Goal: Information Seeking & Learning: Learn about a topic

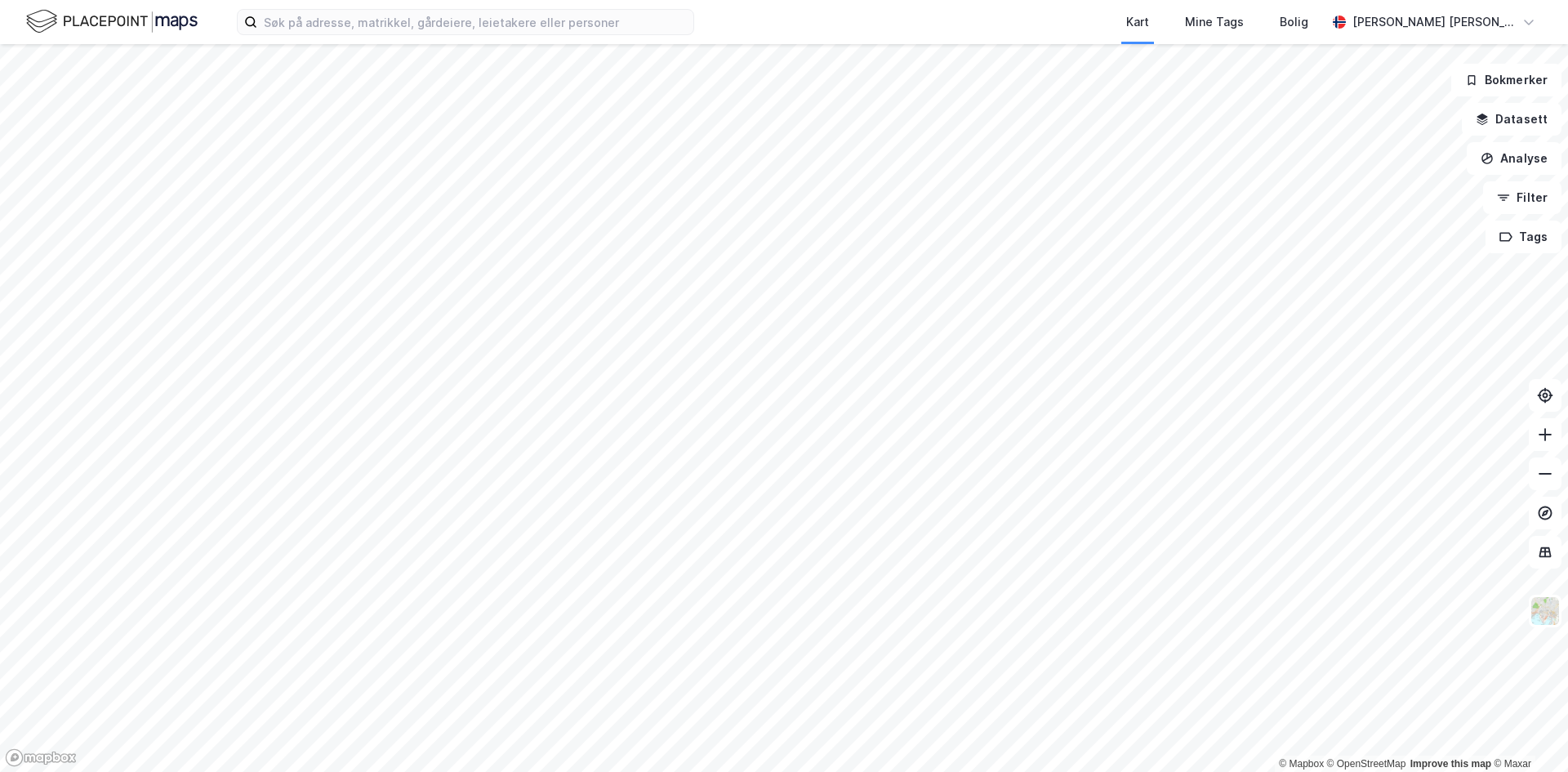
click at [328, 38] on div "Kart Mine Tags [PERSON_NAME] [PERSON_NAME]" at bounding box center [784, 22] width 1568 height 44
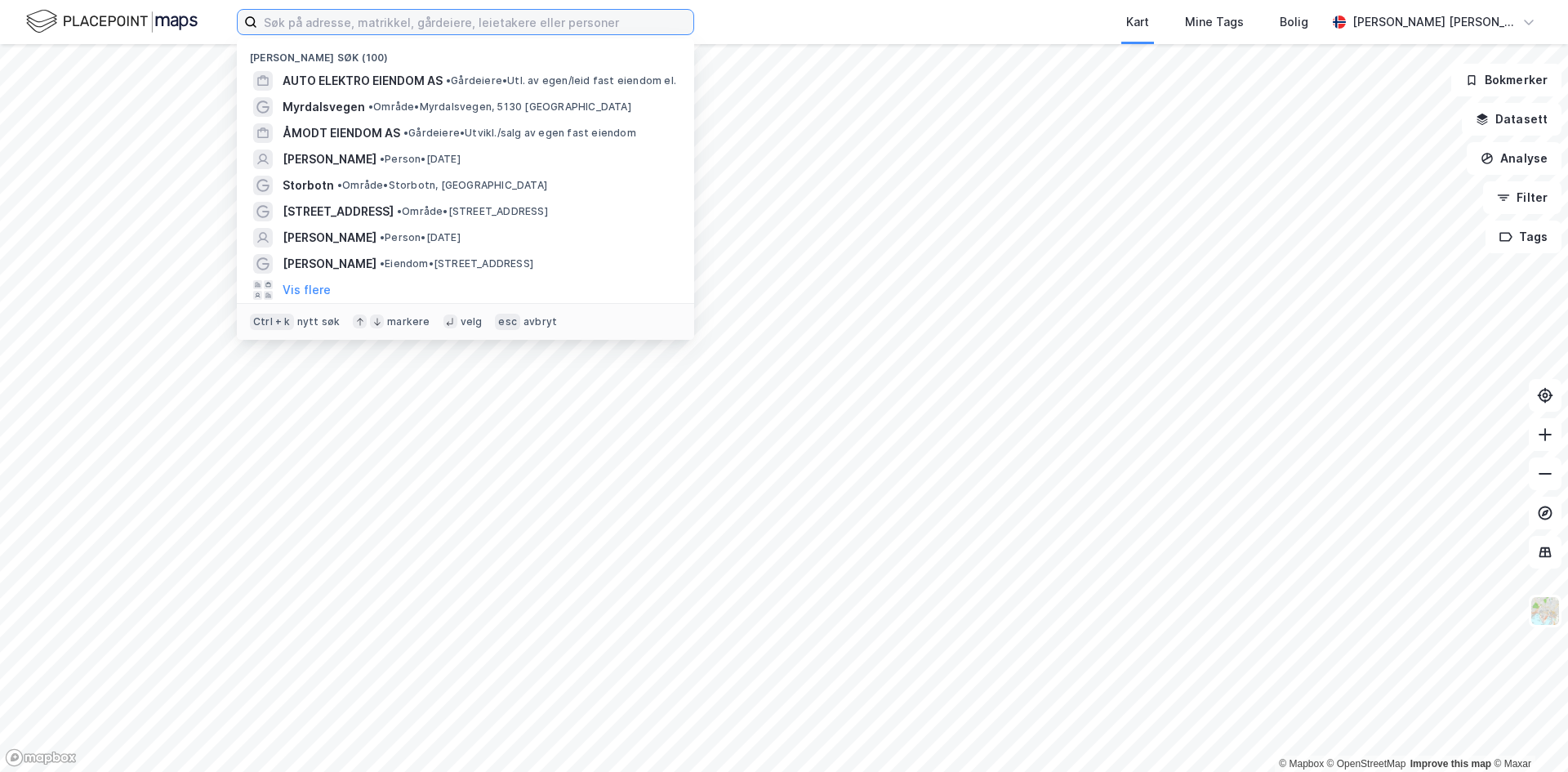
click at [330, 26] on input at bounding box center [475, 22] width 436 height 25
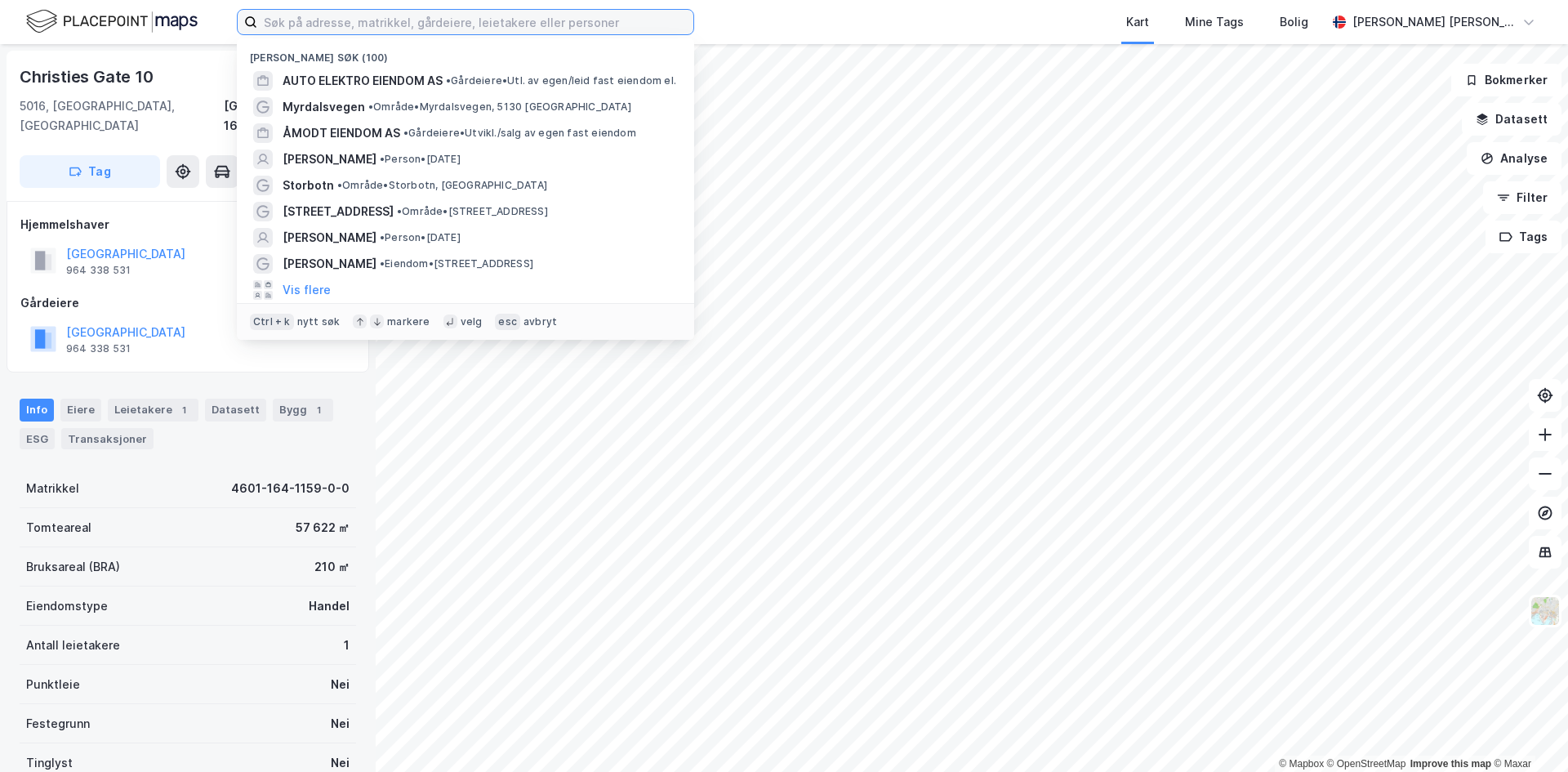
click at [378, 20] on input at bounding box center [475, 22] width 436 height 25
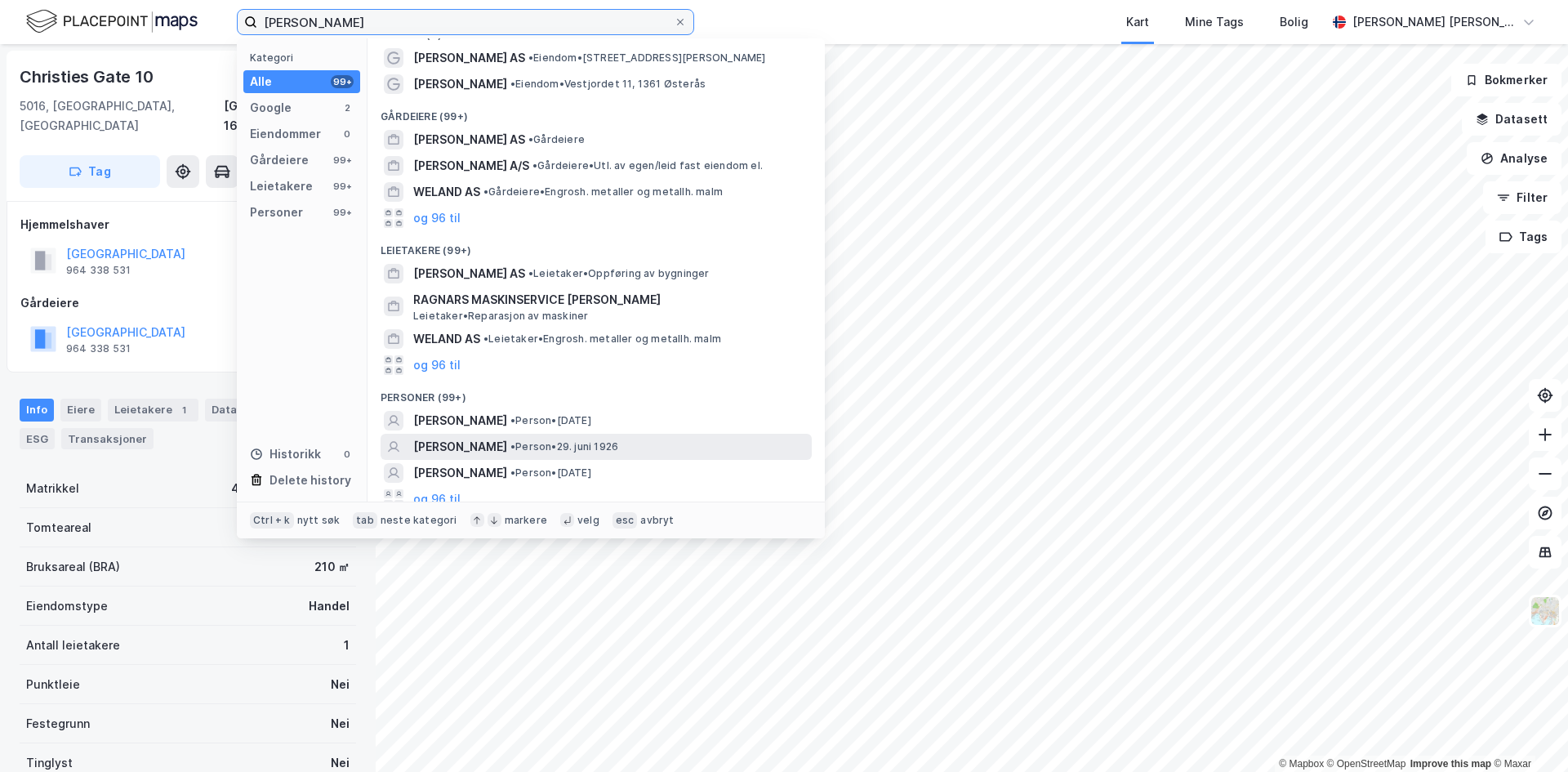
scroll to position [34, 0]
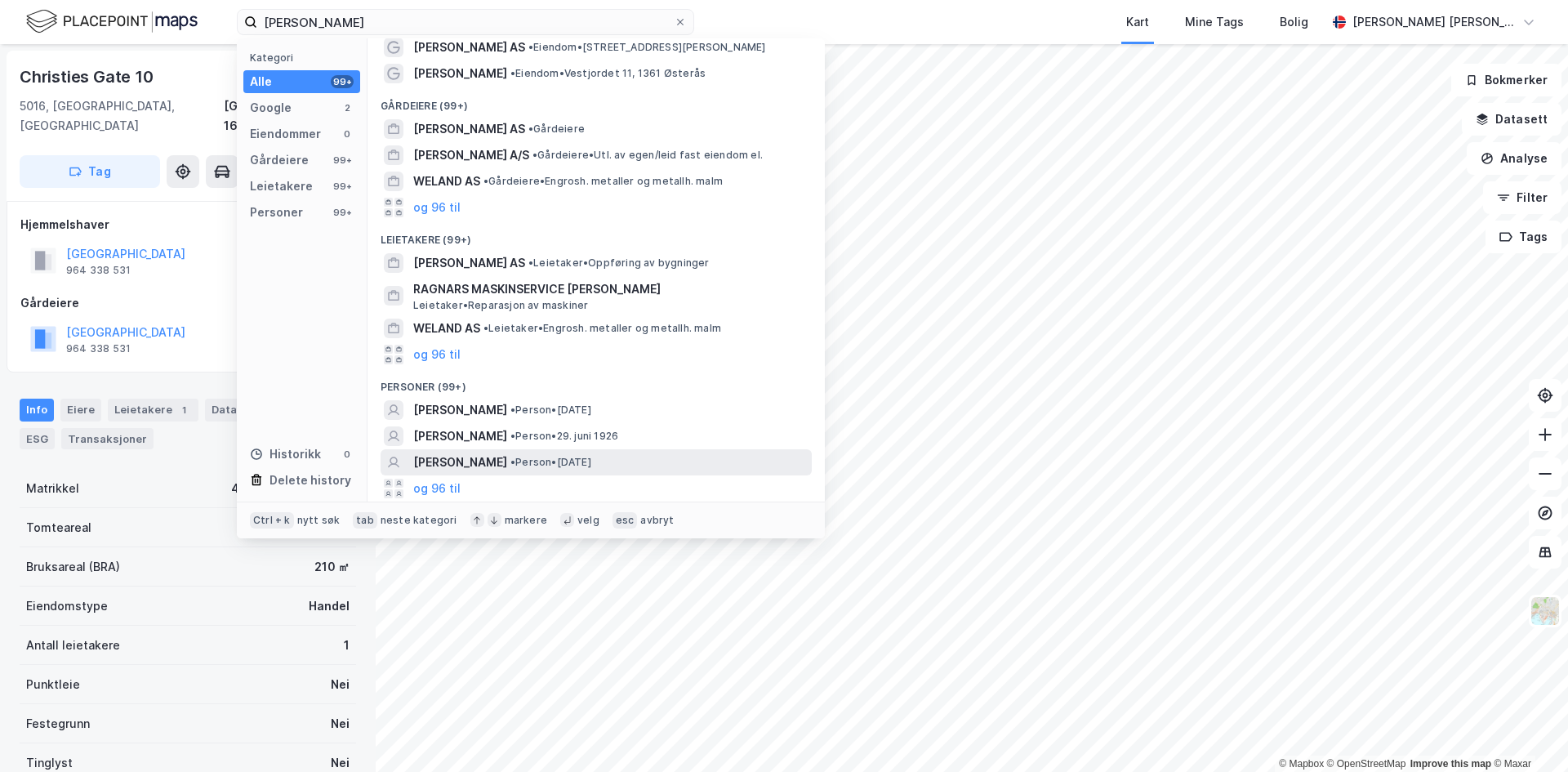
click at [472, 459] on span "[PERSON_NAME]" at bounding box center [460, 463] width 94 height 20
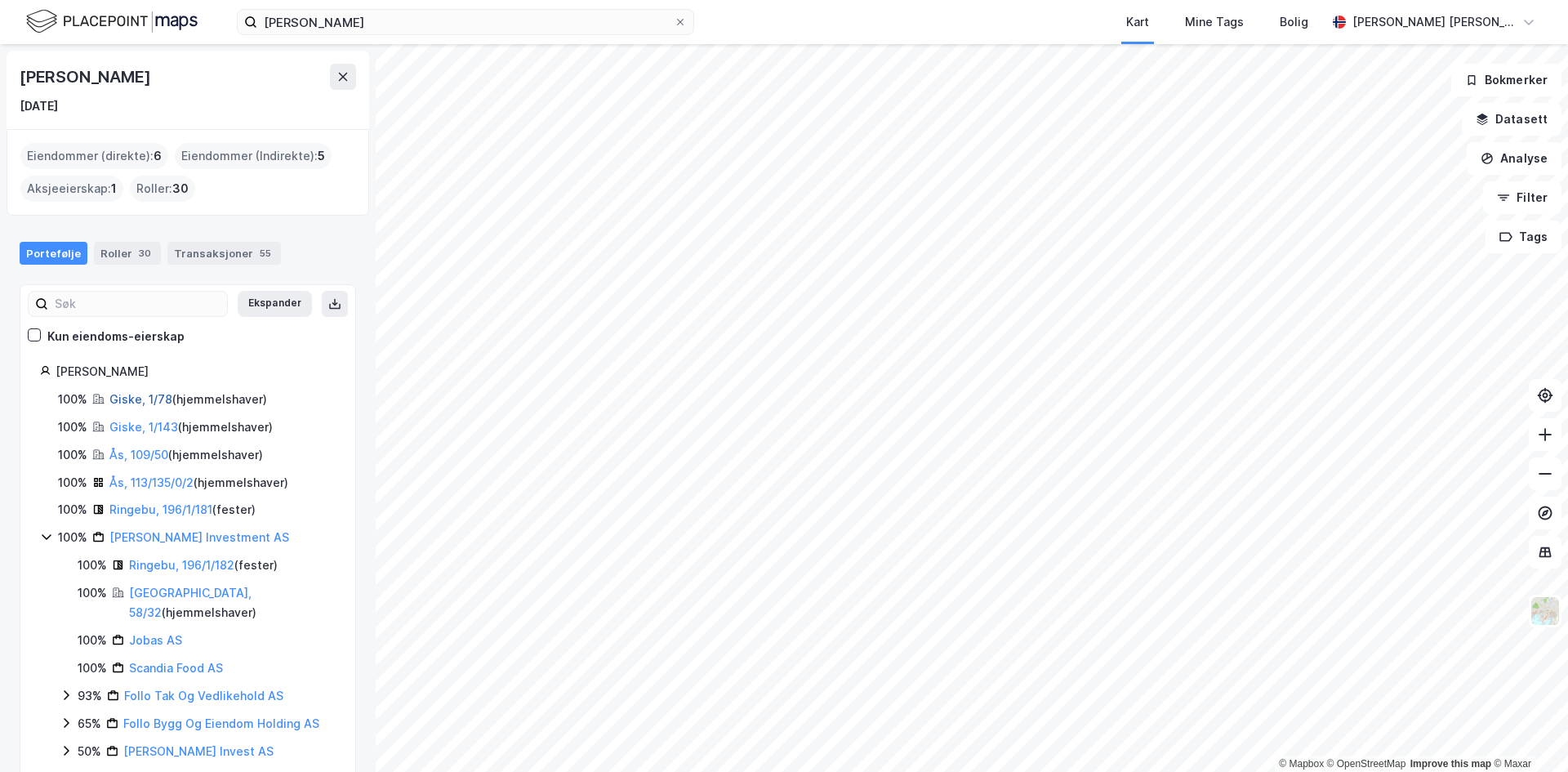
click at [130, 395] on link "Giske, 1/78" at bounding box center [141, 399] width 63 height 14
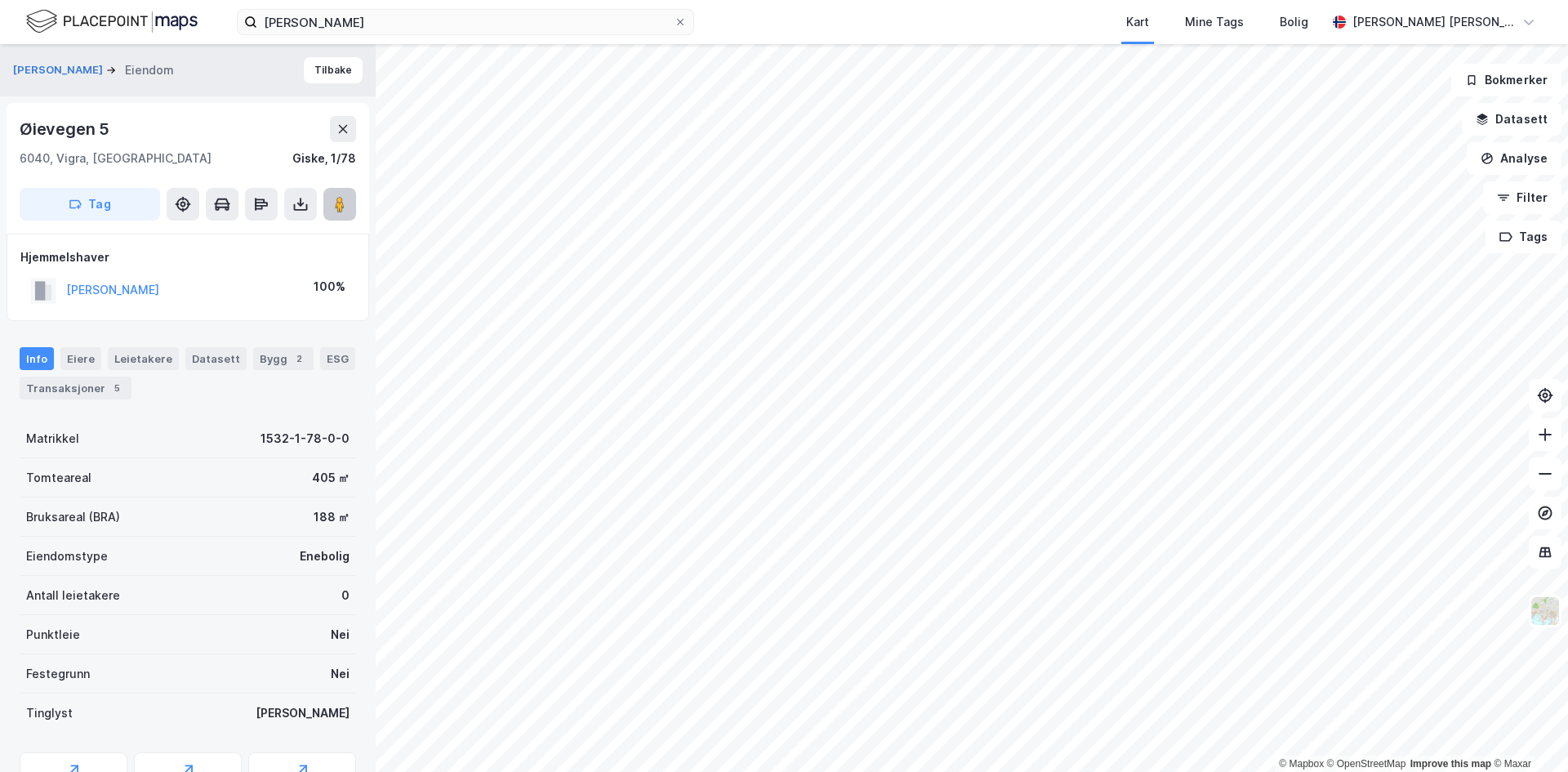
click at [336, 196] on image at bounding box center [340, 204] width 10 height 16
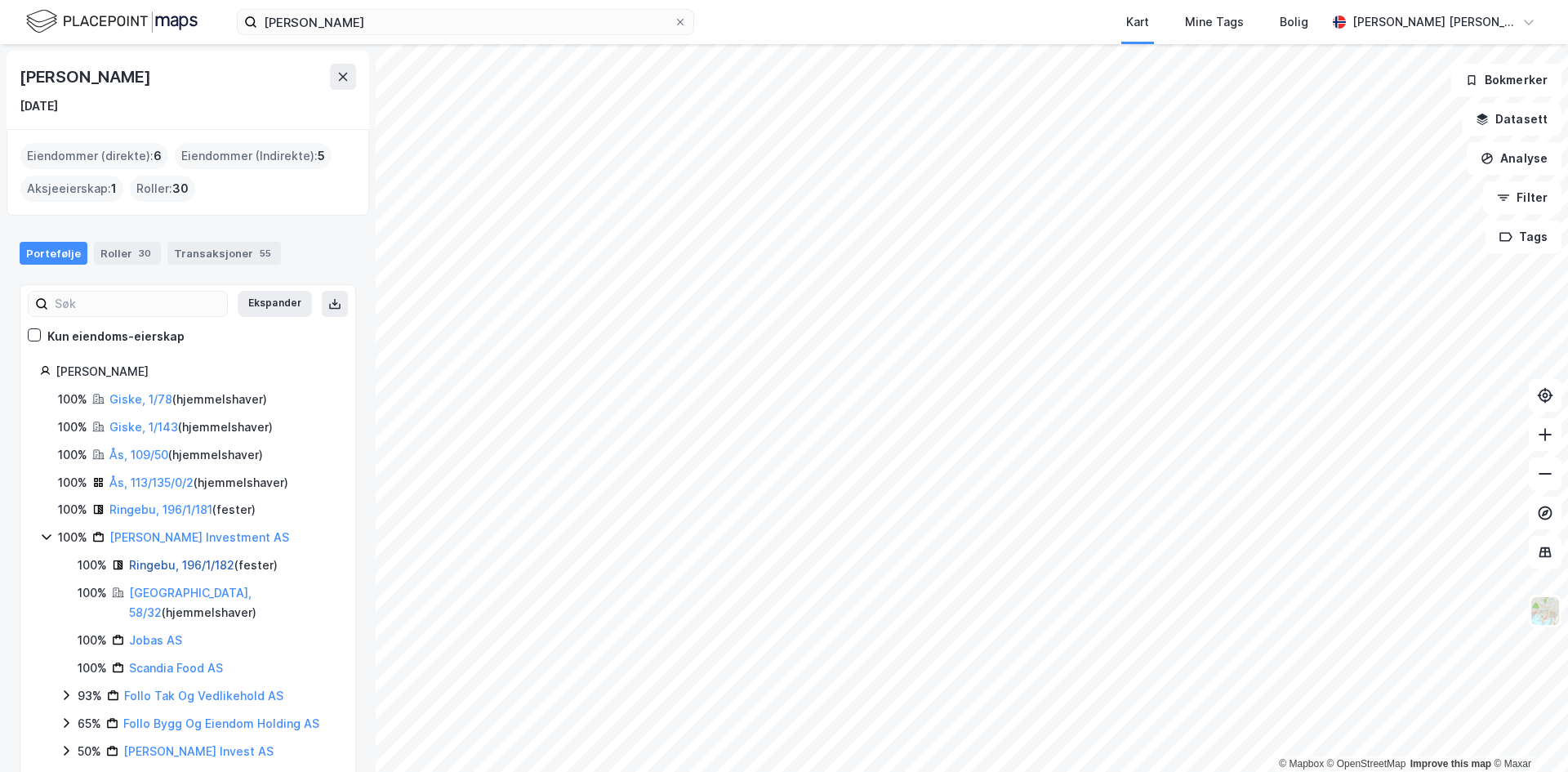
click at [157, 565] on link "Ringebu, 196/1/182" at bounding box center [182, 565] width 106 height 14
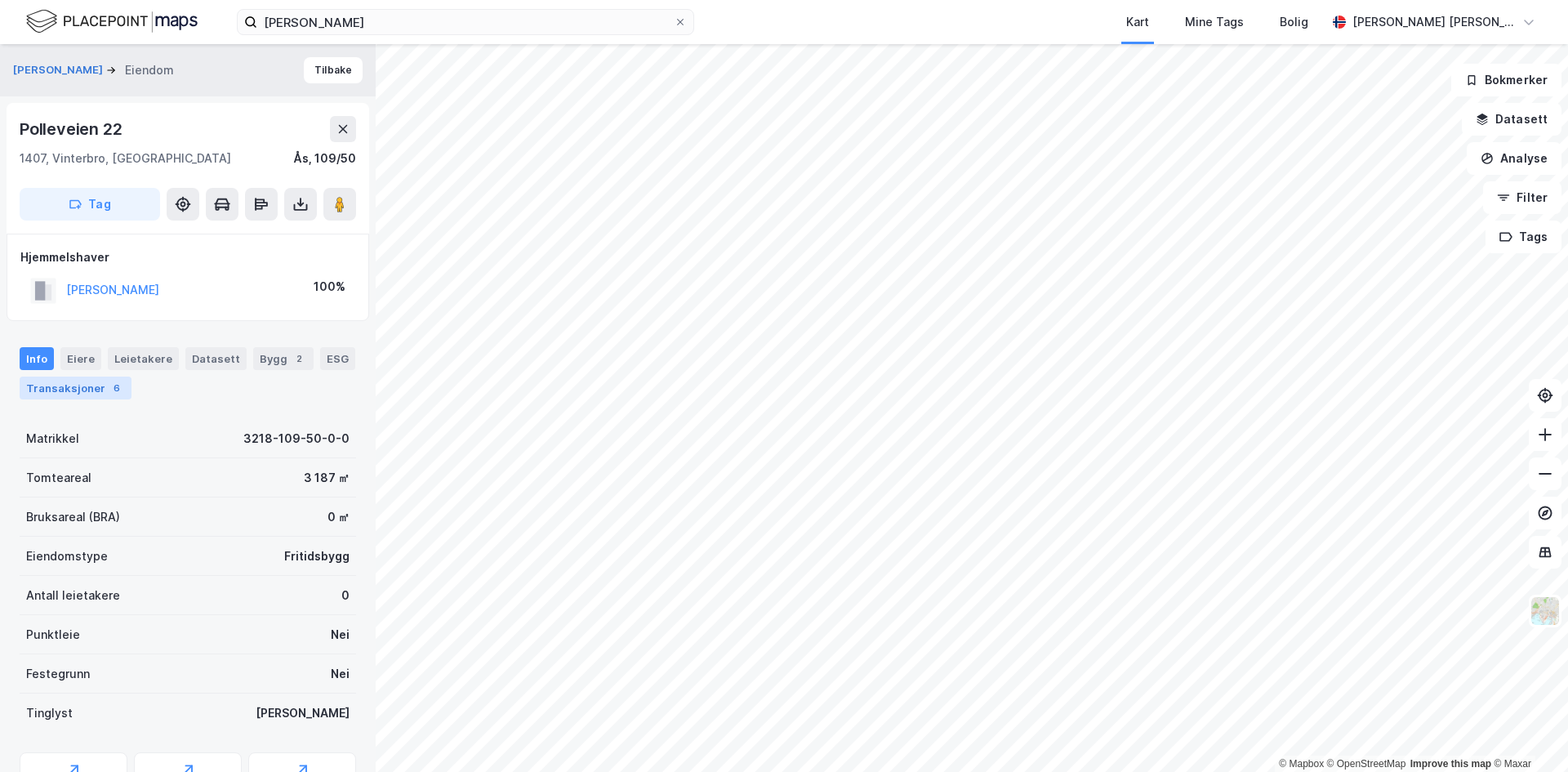
click at [61, 386] on div "Transaksjoner 6" at bounding box center [76, 388] width 112 height 23
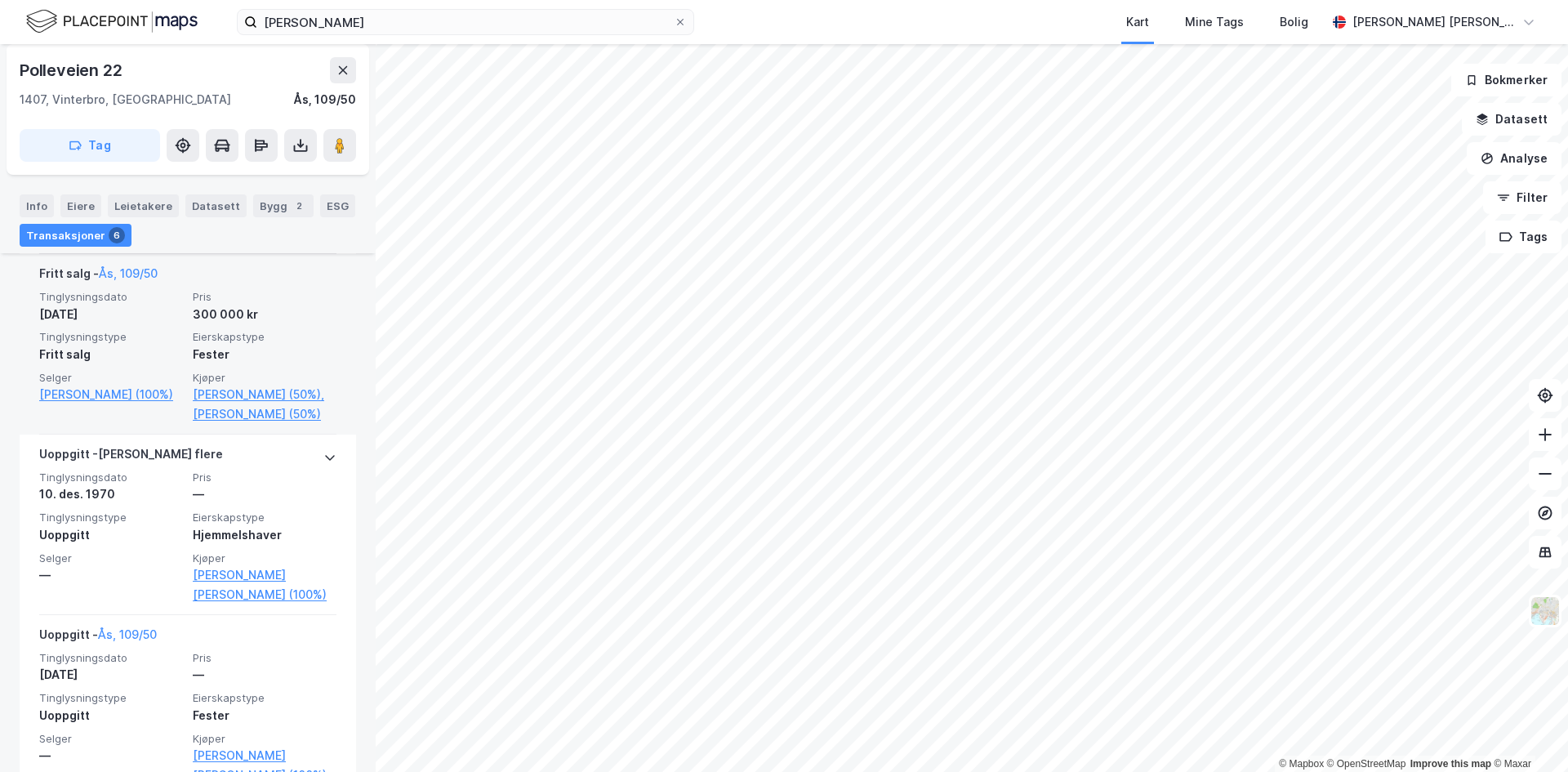
scroll to position [1094, 0]
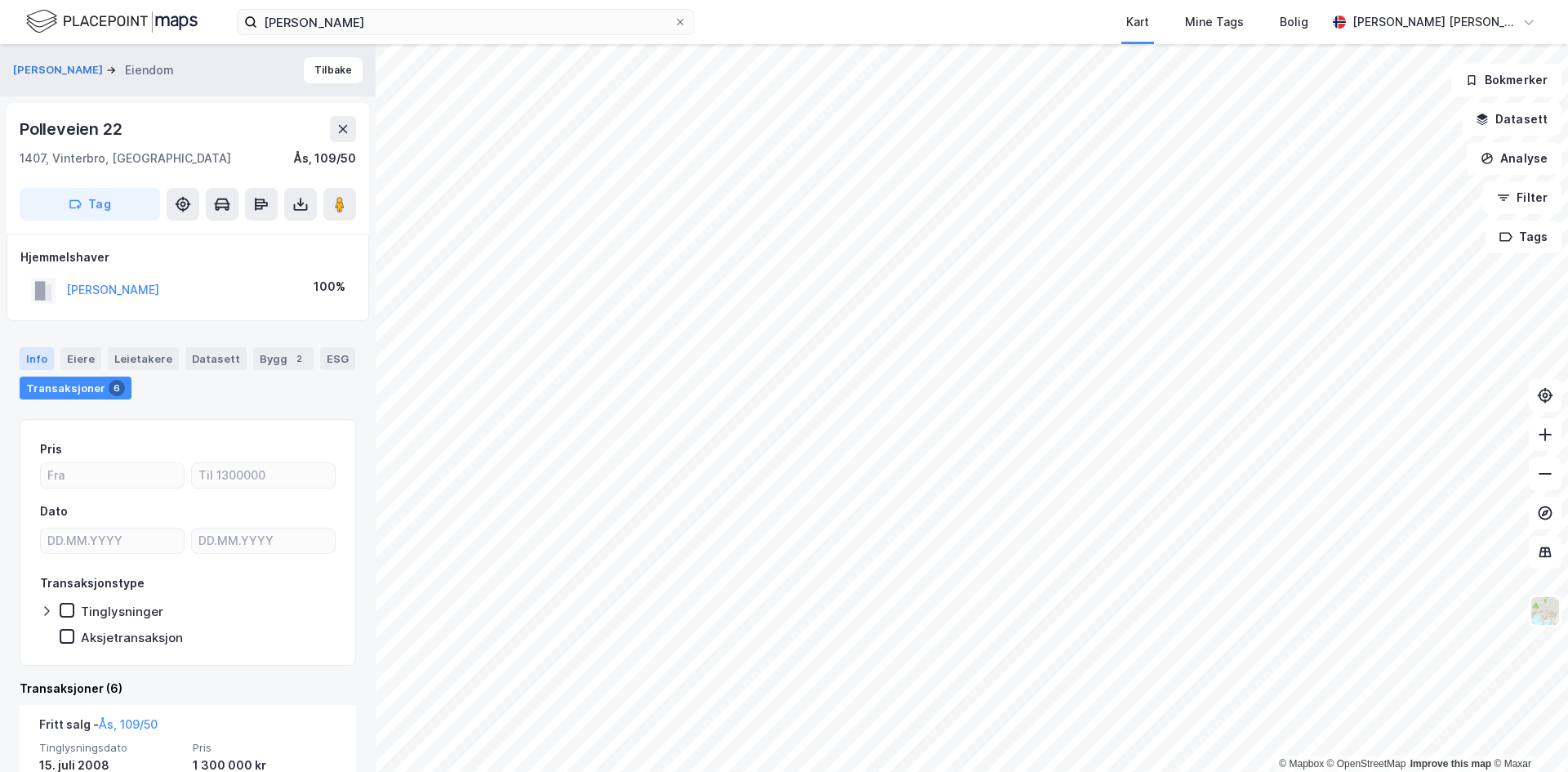
click at [32, 352] on div "Info" at bounding box center [37, 358] width 34 height 23
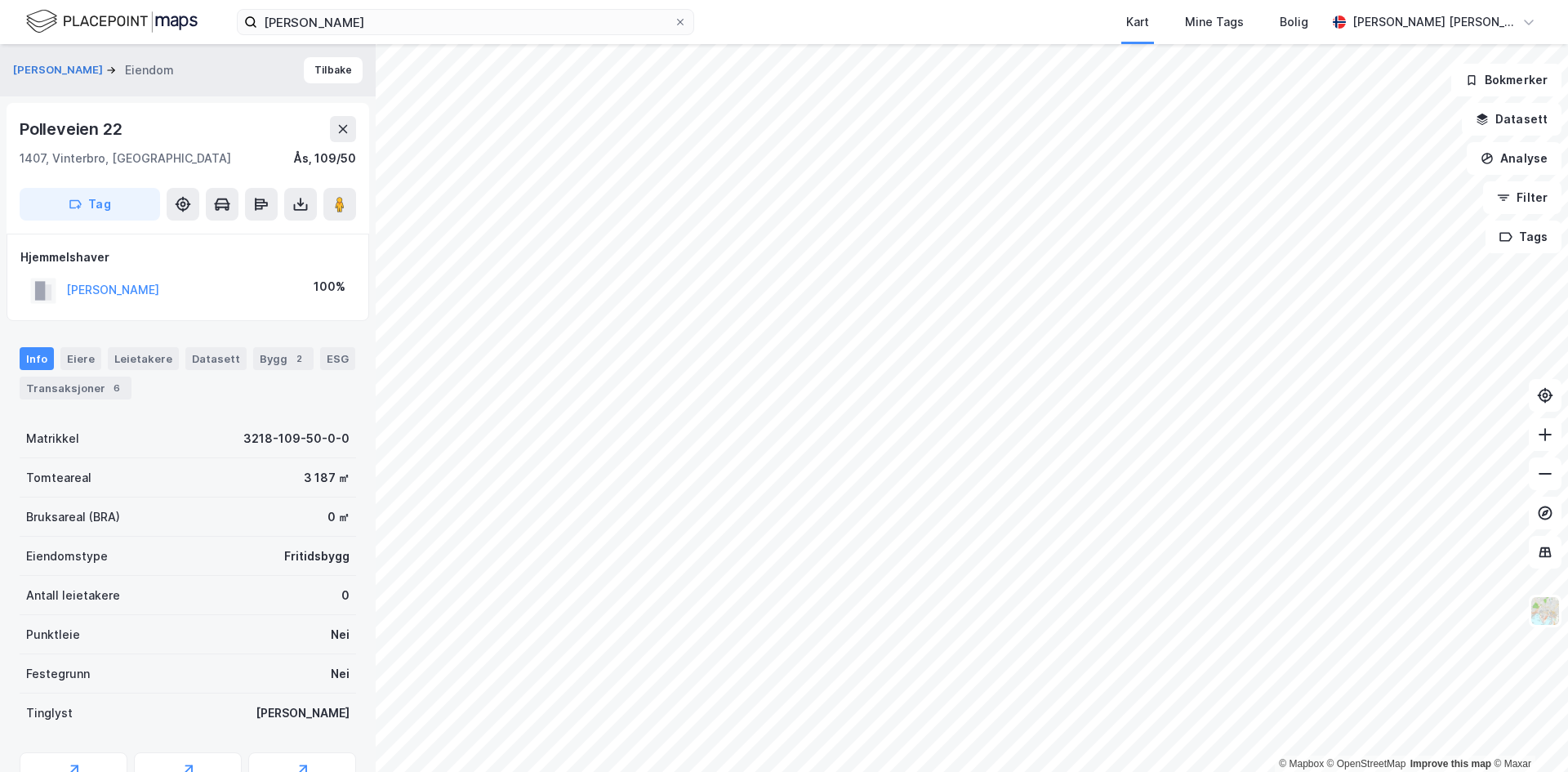
click at [101, 25] on img at bounding box center [112, 21] width 172 height 29
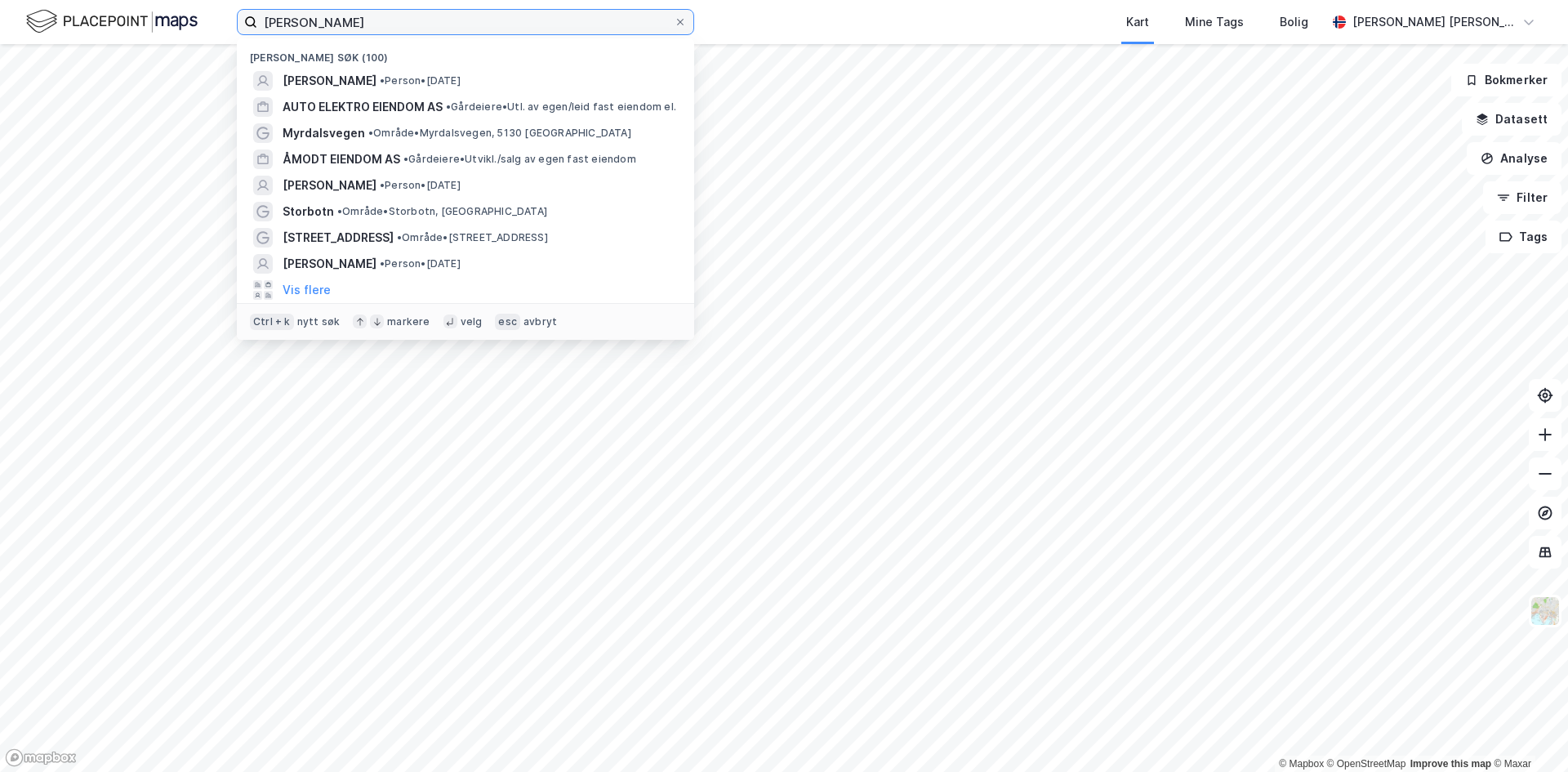
click at [351, 31] on input "[PERSON_NAME]" at bounding box center [466, 22] width 417 height 25
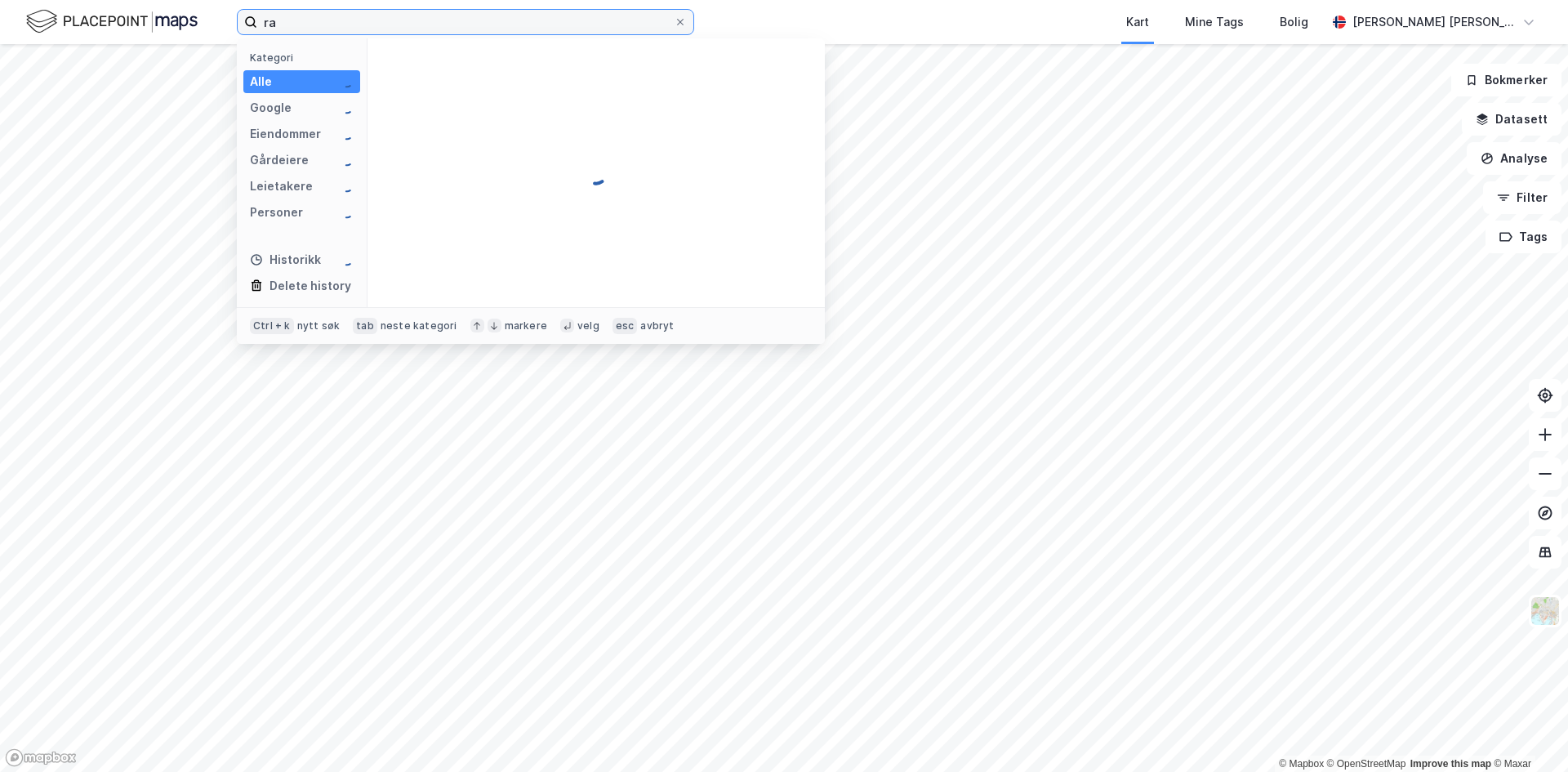
type input "r"
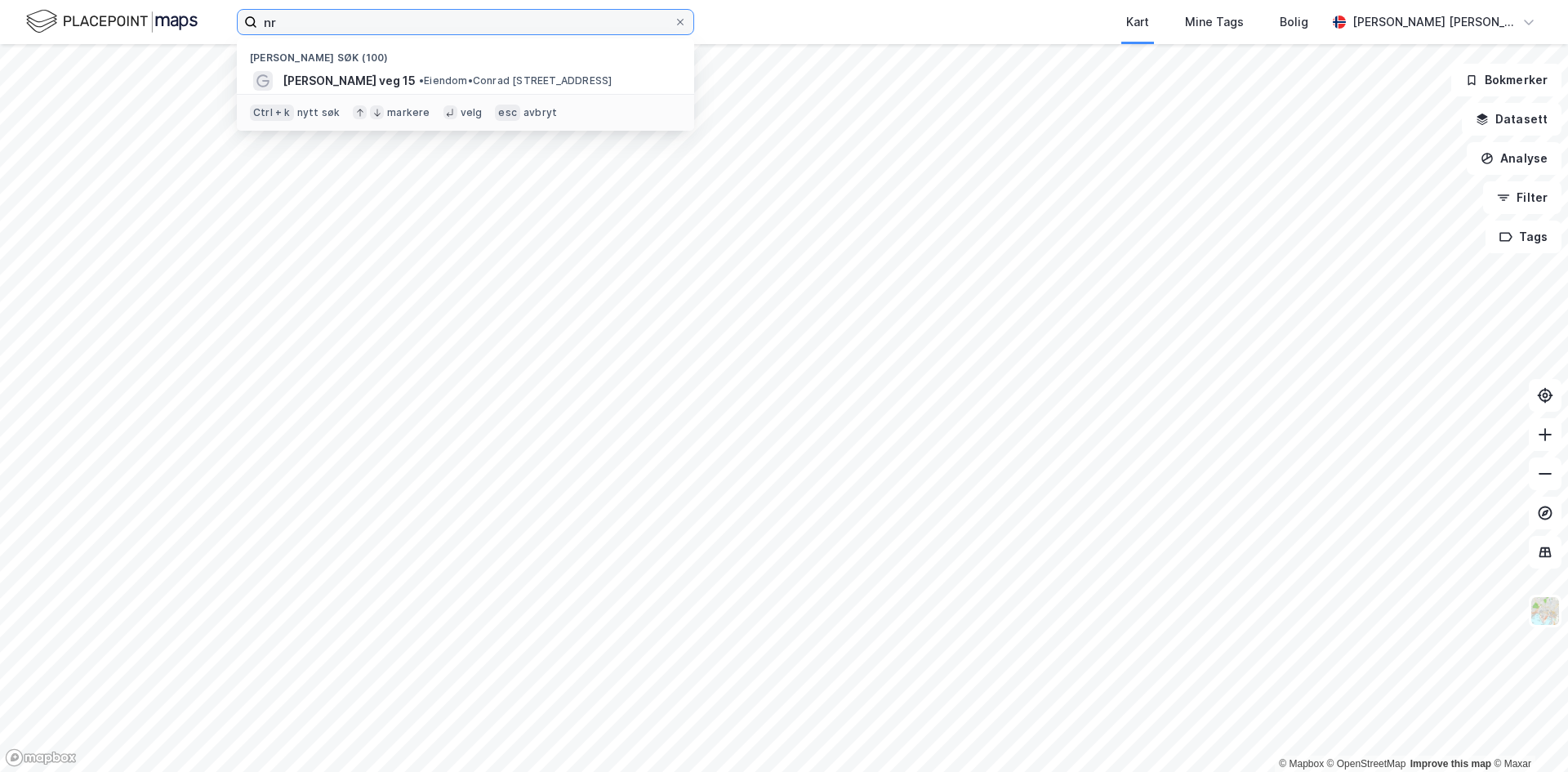
type input "n"
